Goal: Transaction & Acquisition: Download file/media

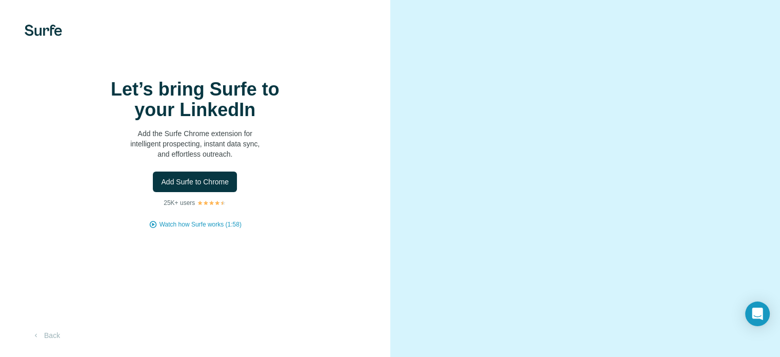
scroll to position [64, 0]
click at [550, 198] on video at bounding box center [585, 178] width 333 height 166
click at [50, 337] on button "Back" at bounding box center [46, 335] width 43 height 18
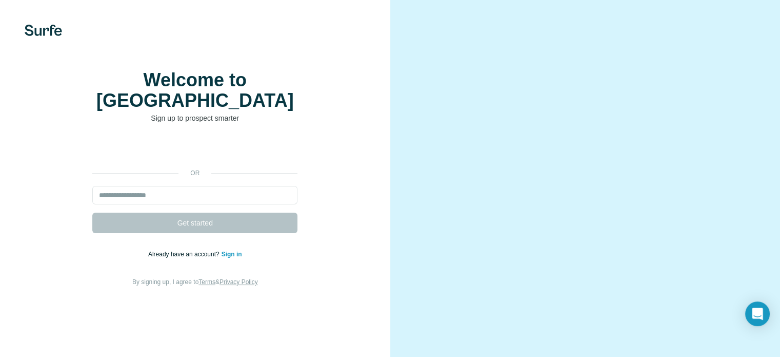
click at [526, 174] on video at bounding box center [585, 178] width 333 height 166
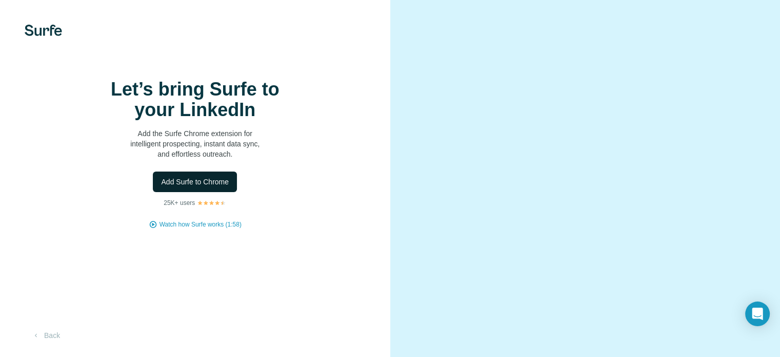
click at [199, 187] on span "Add Surfe to Chrome" at bounding box center [195, 181] width 68 height 10
